Goal: Navigation & Orientation: Understand site structure

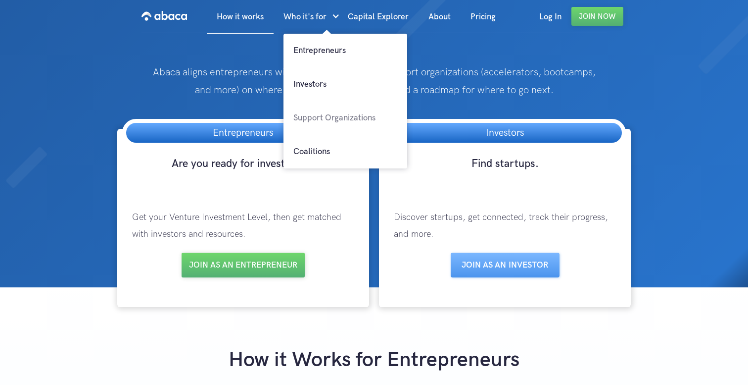
click at [313, 117] on link "Support Organizations" at bounding box center [346, 118] width 124 height 34
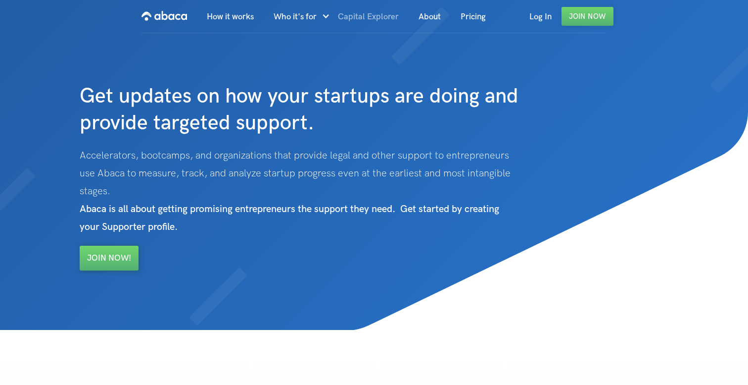
click at [379, 17] on link "Capital Explorer" at bounding box center [368, 17] width 81 height 34
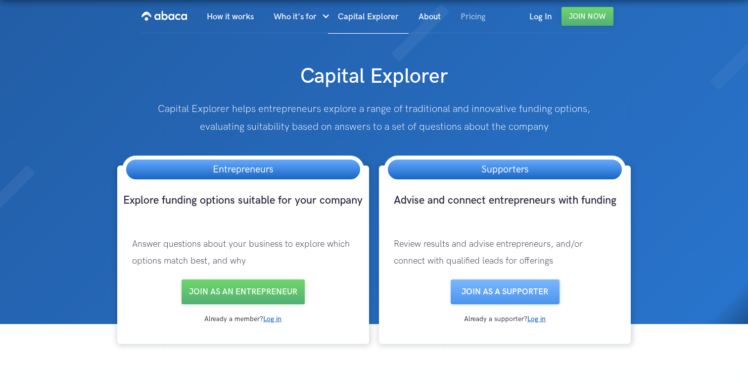
click at [471, 15] on link "Pricing" at bounding box center [473, 17] width 45 height 34
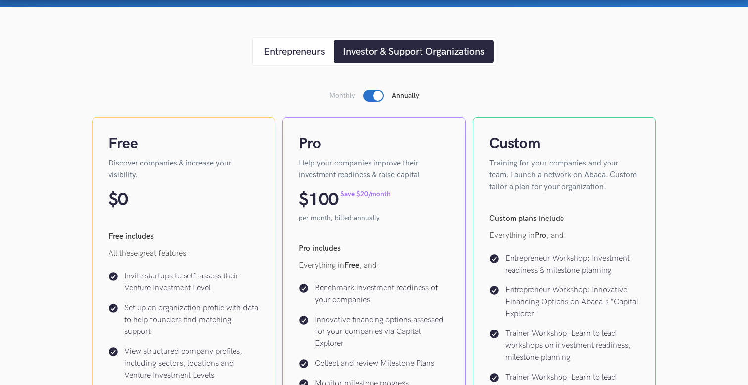
scroll to position [165, 0]
click at [373, 98] on div at bounding box center [378, 95] width 10 height 10
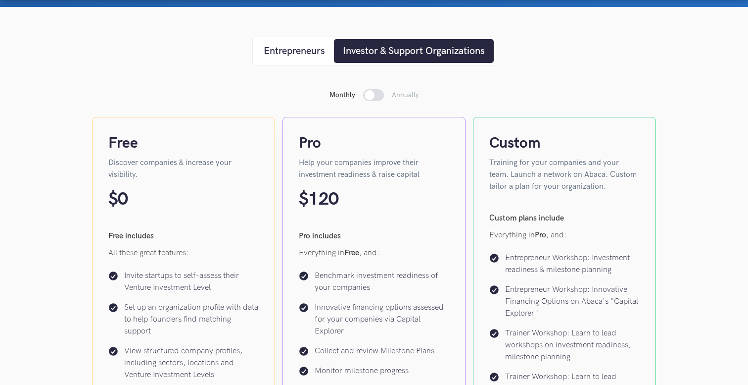
click at [379, 97] on div at bounding box center [373, 95] width 21 height 12
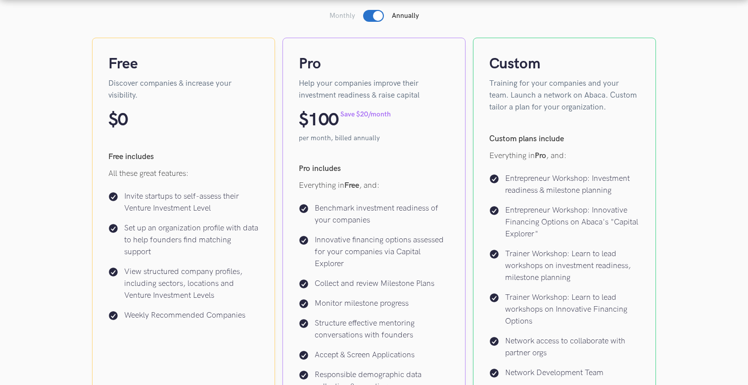
scroll to position [245, 0]
click at [372, 19] on div at bounding box center [373, 16] width 21 height 12
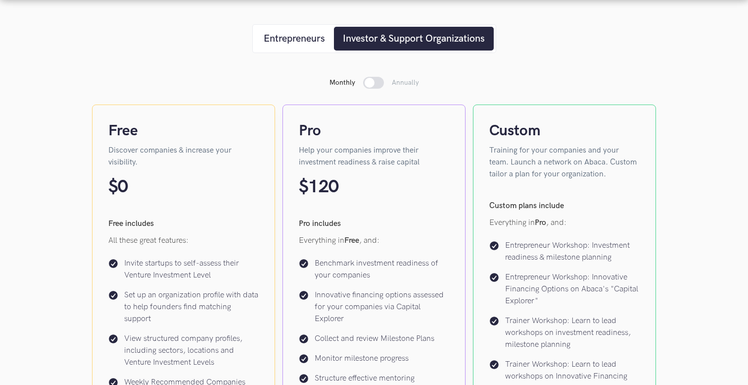
scroll to position [175, 0]
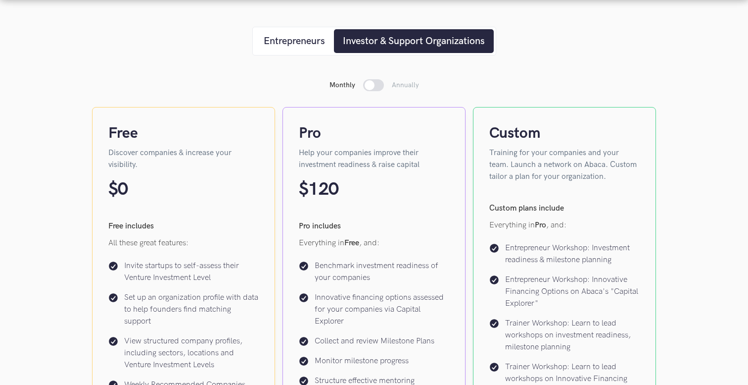
click at [372, 83] on div at bounding box center [370, 85] width 10 height 10
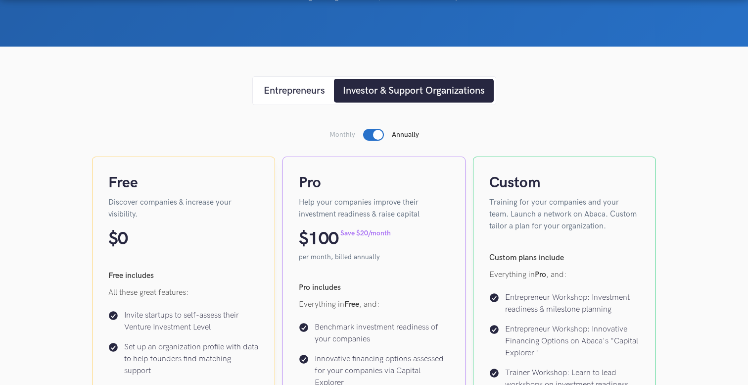
scroll to position [128, 0]
